Goal: Task Accomplishment & Management: Use online tool/utility

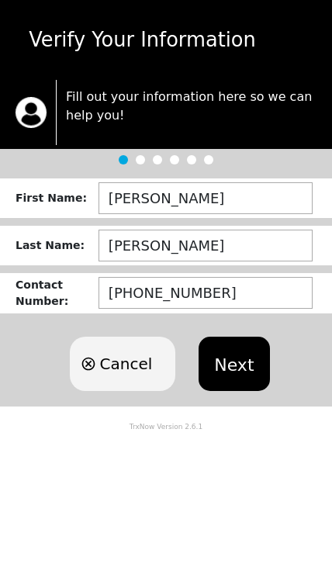
click at [238, 368] on button "Next" at bounding box center [234, 364] width 71 height 54
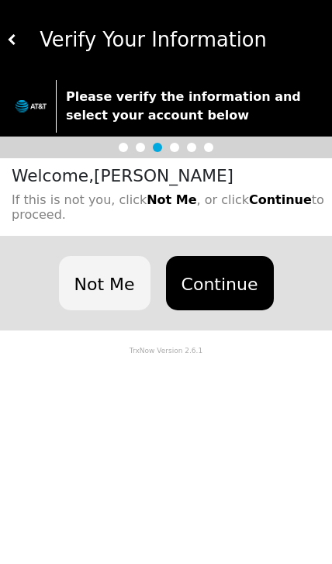
click at [228, 280] on button "Continue" at bounding box center [220, 283] width 108 height 54
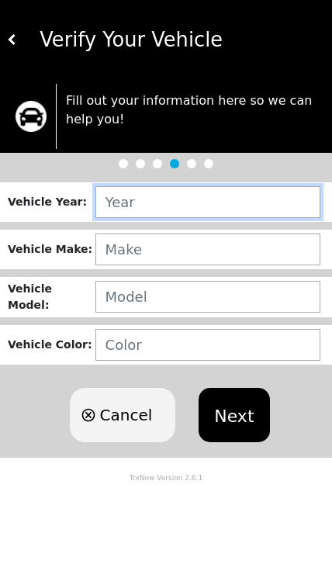
click at [214, 200] on input "text" at bounding box center [208, 202] width 225 height 32
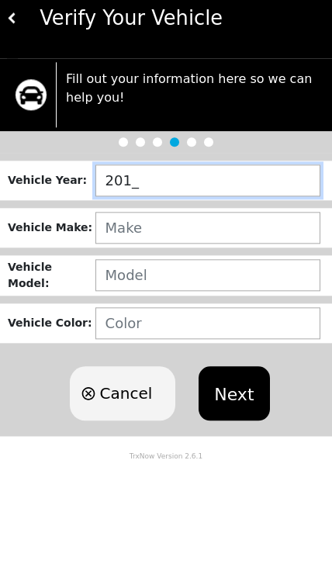
type input "2010"
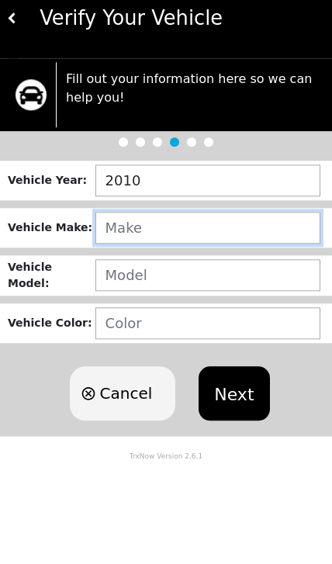
click at [185, 234] on input "text" at bounding box center [208, 250] width 225 height 32
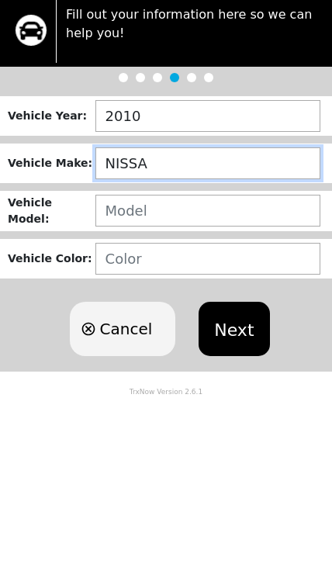
type input "NISSAN"
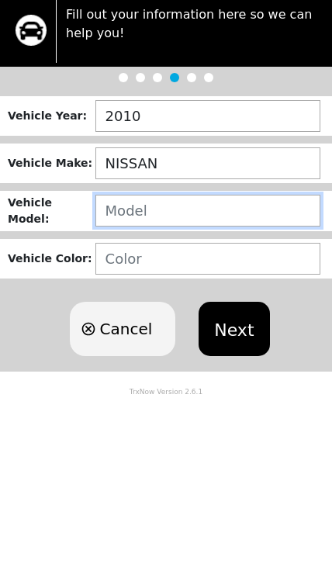
click at [196, 281] on input "text" at bounding box center [208, 297] width 225 height 32
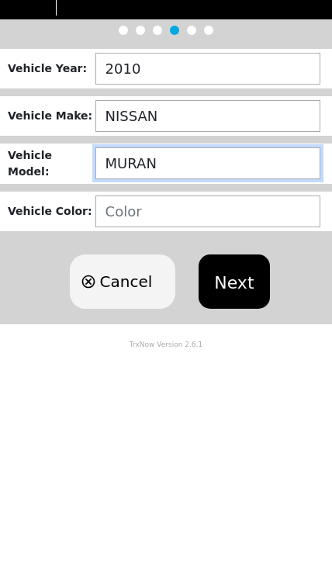
type input "MURANO"
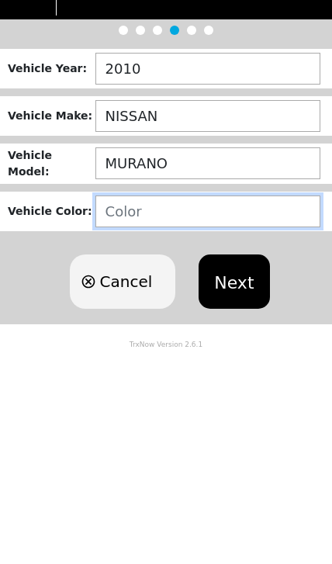
click at [176, 329] on input "text" at bounding box center [208, 345] width 225 height 32
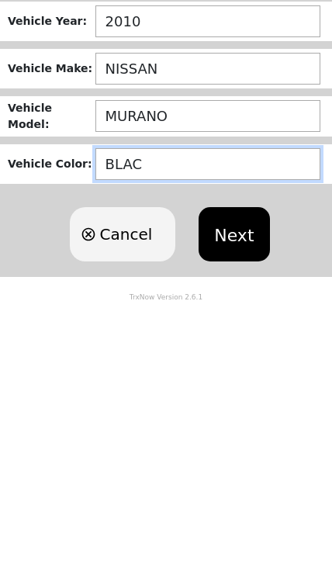
type input "BLACK"
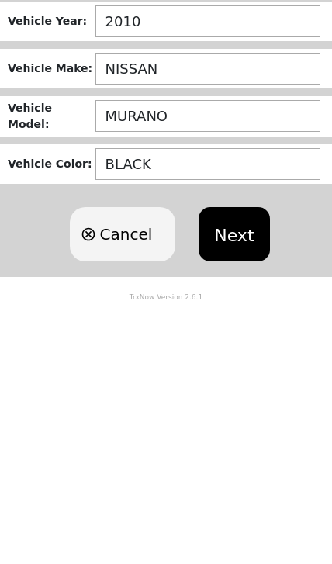
click at [247, 388] on button "Next" at bounding box center [234, 415] width 71 height 54
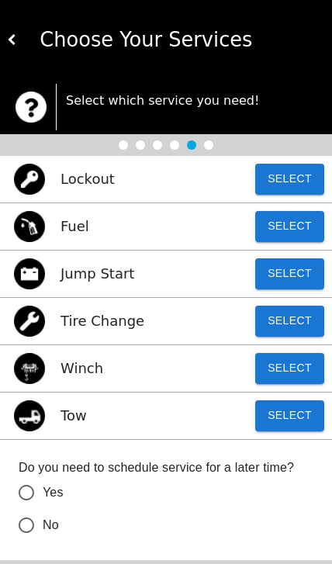
click at [298, 422] on button "Select" at bounding box center [289, 416] width 69 height 31
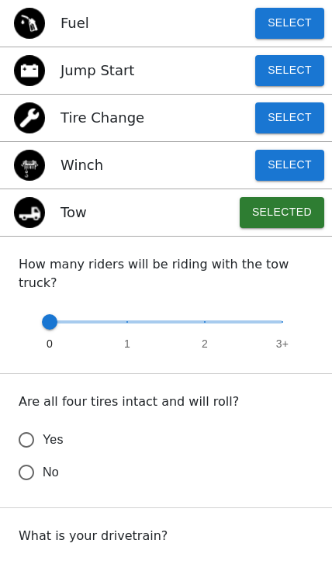
scroll to position [205, 0]
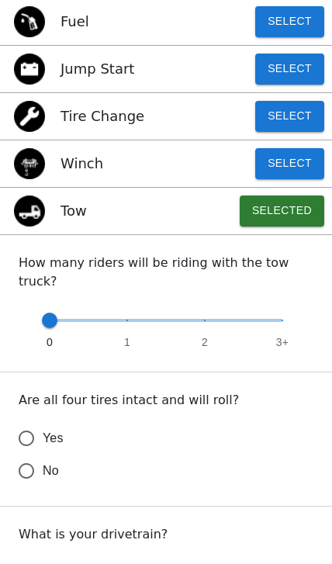
click at [29, 422] on input "Yes" at bounding box center [26, 438] width 33 height 33
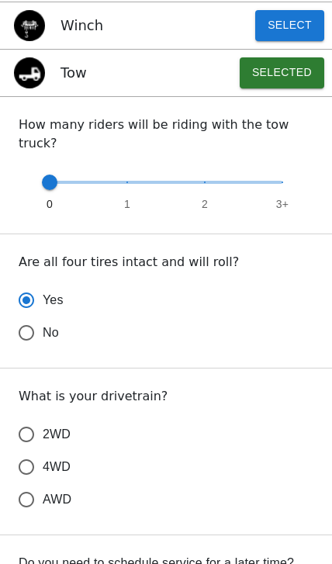
scroll to position [346, 0]
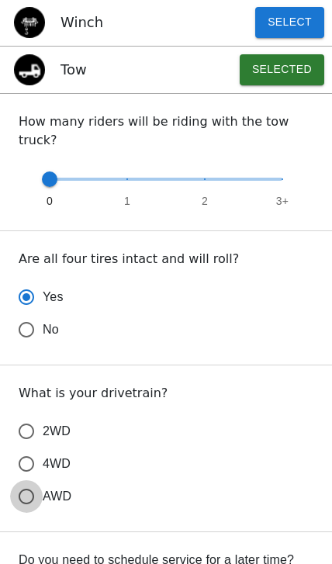
click at [36, 488] on input "AWD" at bounding box center [26, 497] width 33 height 33
radio input "true"
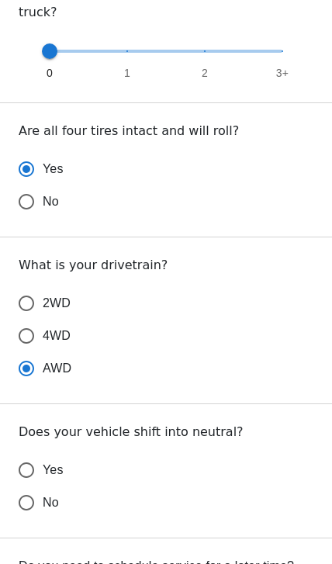
scroll to position [486, 0]
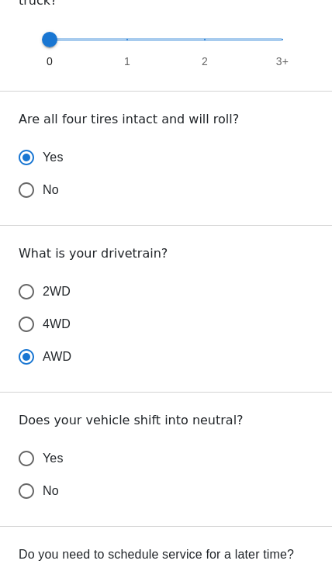
click at [29, 443] on input "Yes" at bounding box center [26, 459] width 33 height 33
radio input "false"
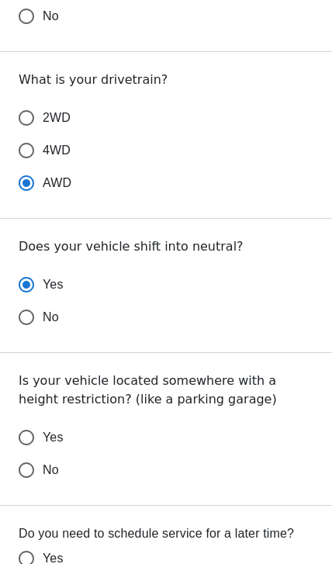
scroll to position [663, 0]
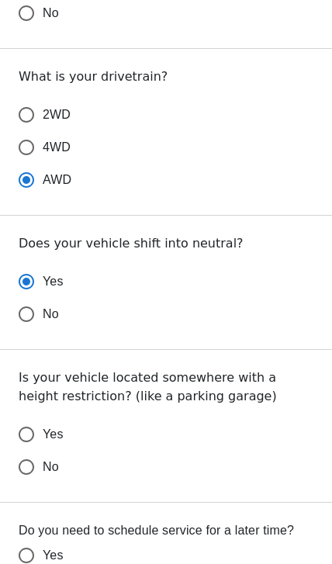
click at [25, 453] on input "No" at bounding box center [26, 467] width 33 height 33
radio input "false"
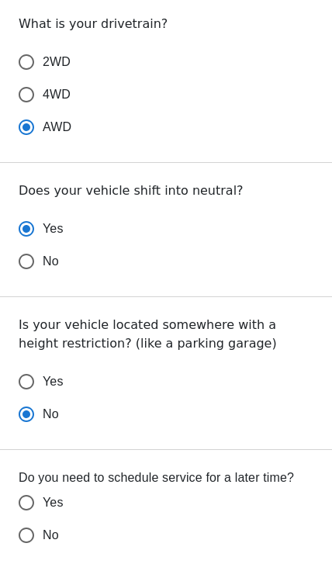
click at [38, 519] on input "No" at bounding box center [26, 535] width 33 height 33
radio input "false"
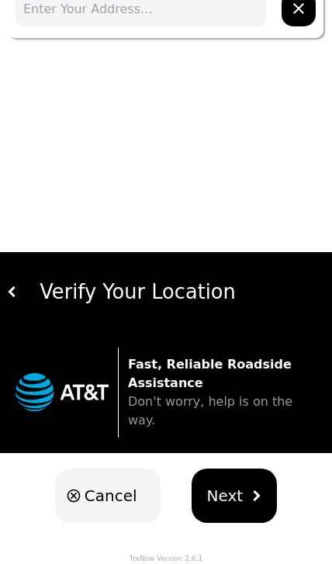
scroll to position [0, 0]
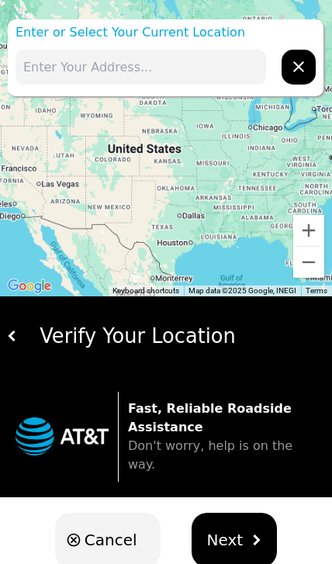
click at [127, 69] on input "text" at bounding box center [141, 67] width 251 height 35
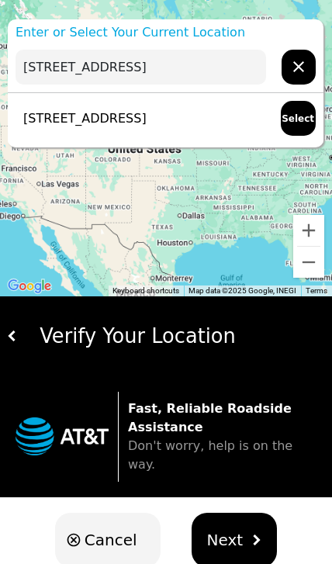
click at [147, 119] on p "[STREET_ADDRESS]" at bounding box center [81, 118] width 131 height 19
type input "[STREET_ADDRESS]"
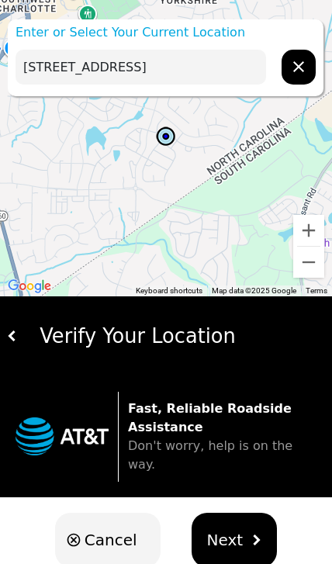
click at [234, 529] on span "Next" at bounding box center [225, 540] width 36 height 23
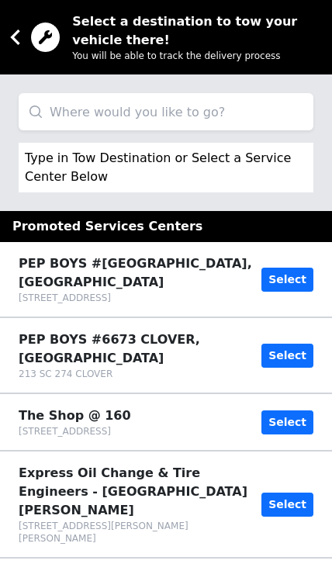
click at [140, 113] on input "search" at bounding box center [166, 111] width 295 height 37
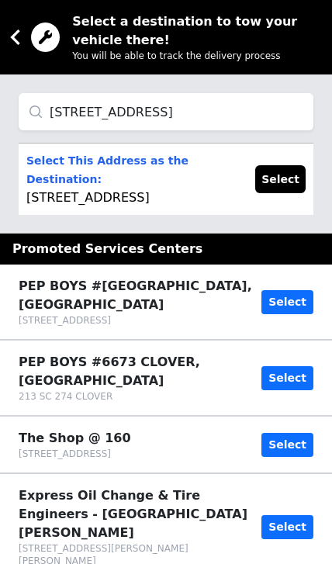
type input "[STREET_ADDRESS]"
click at [158, 205] on p "Select This Address as the Destination: [STREET_ADDRESS]" at bounding box center [133, 179] width 214 height 56
click at [284, 188] on button "Select" at bounding box center [280, 179] width 50 height 28
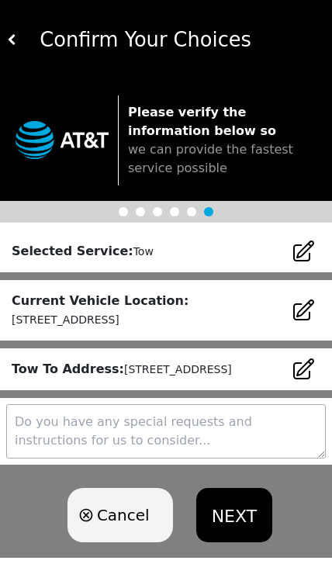
click at [231, 530] on button "NEXT" at bounding box center [234, 515] width 76 height 54
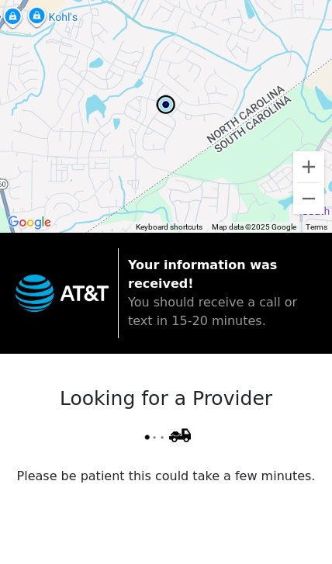
click at [328, 440] on div "Looking for a Provider Please be patient this could take a few minutes." at bounding box center [166, 469] width 332 height 231
click at [328, 443] on div "Looking for a Provider Please be patient this could take a few minutes." at bounding box center [166, 469] width 332 height 231
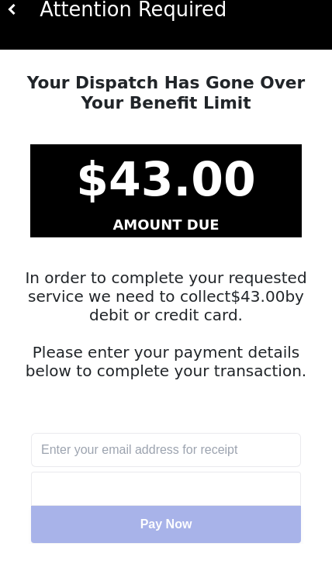
scroll to position [9, 0]
